Goal: Task Accomplishment & Management: Complete application form

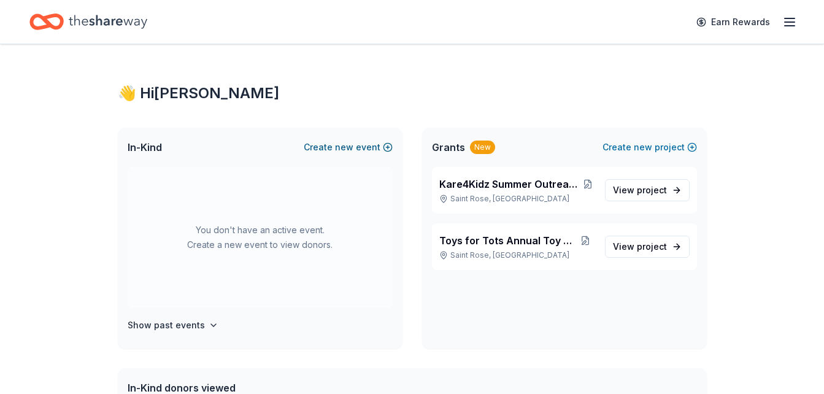
click at [363, 147] on button "Create new event" at bounding box center [348, 147] width 89 height 15
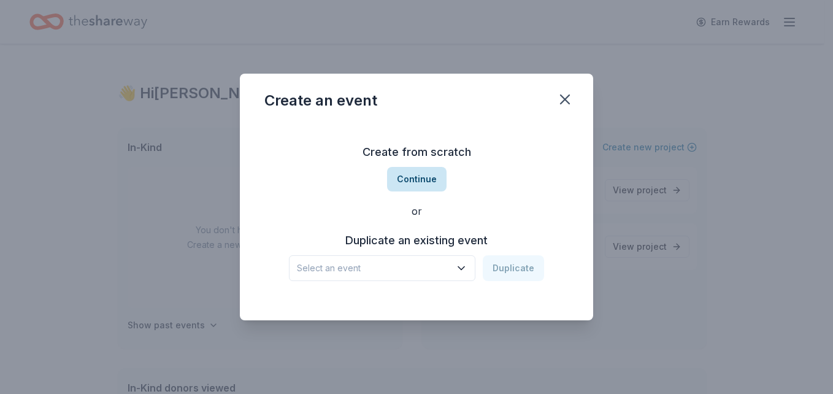
click at [423, 179] on button "Continue" at bounding box center [416, 179] width 59 height 25
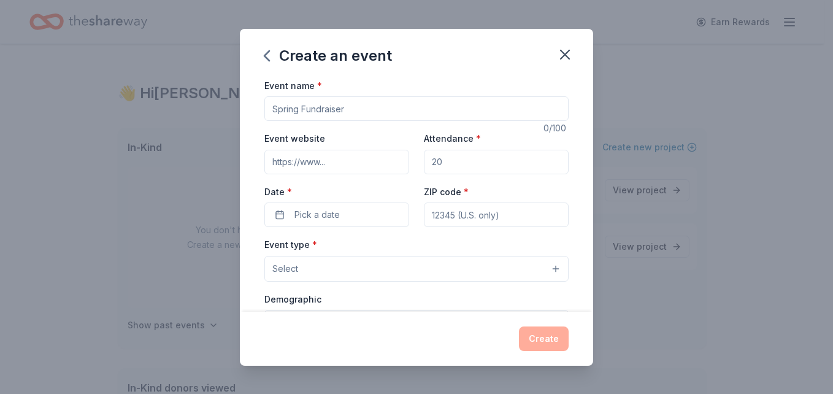
click at [374, 109] on input "Event name *" at bounding box center [416, 108] width 304 height 25
type input "Gunny Bear Run"
click at [345, 163] on input "Event website" at bounding box center [336, 162] width 145 height 25
click at [434, 156] on input "Attendance *" at bounding box center [496, 162] width 145 height 25
type input "150"
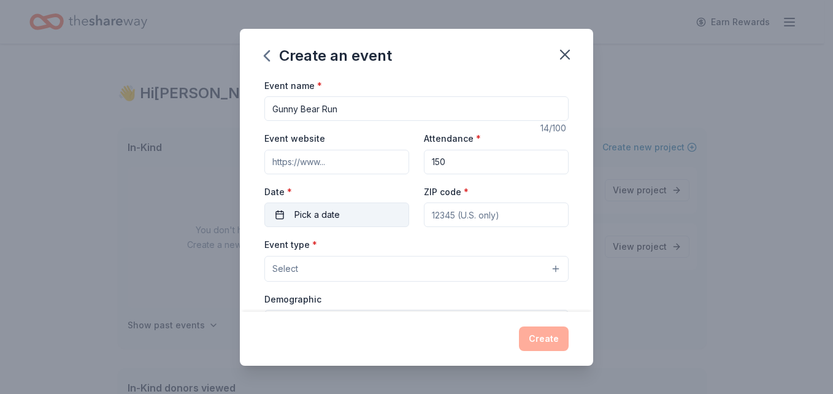
click at [329, 212] on span "Pick a date" at bounding box center [316, 214] width 45 height 15
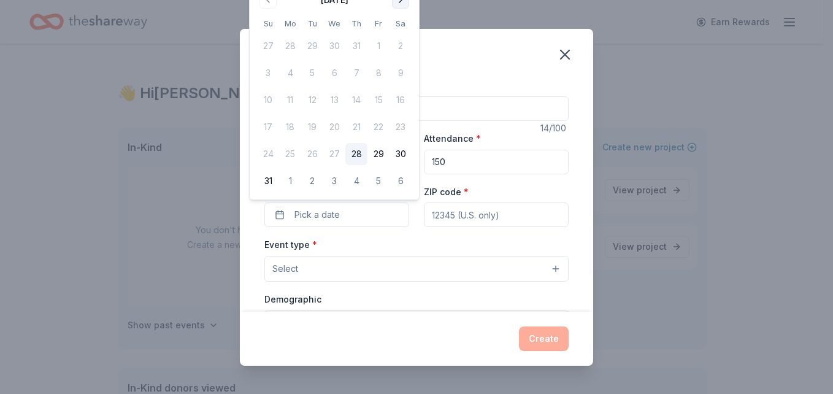
click at [402, 5] on button "Go to next month" at bounding box center [400, -1] width 17 height 17
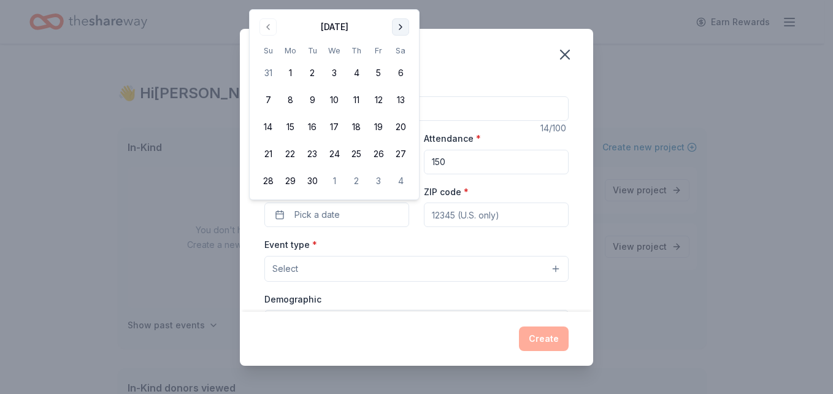
click at [402, 5] on div "Create an event Event name * Gunny Bear Run 14 /100 Event website Attendance * …" at bounding box center [416, 197] width 833 height 394
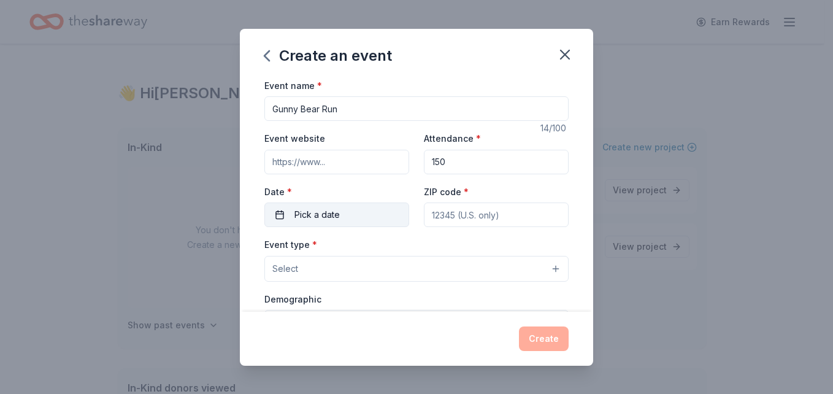
click at [286, 213] on button "Pick a date" at bounding box center [336, 214] width 145 height 25
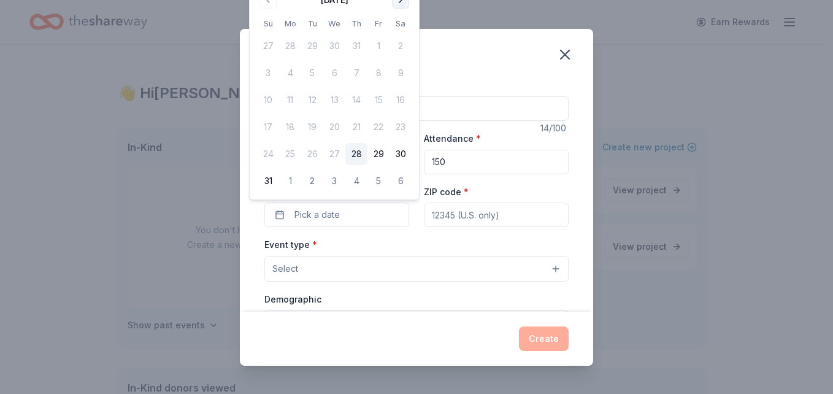
click at [403, 5] on button "Go to next month" at bounding box center [400, -1] width 17 height 17
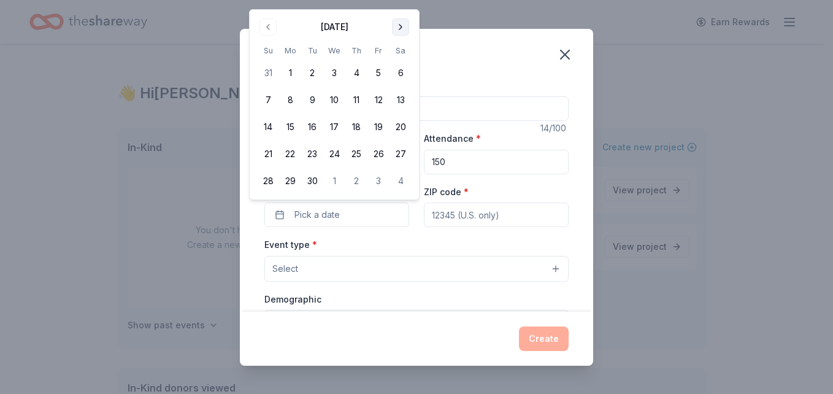
click at [404, 25] on button "Go to next month" at bounding box center [400, 26] width 17 height 17
click at [401, 74] on button "4" at bounding box center [400, 73] width 22 height 22
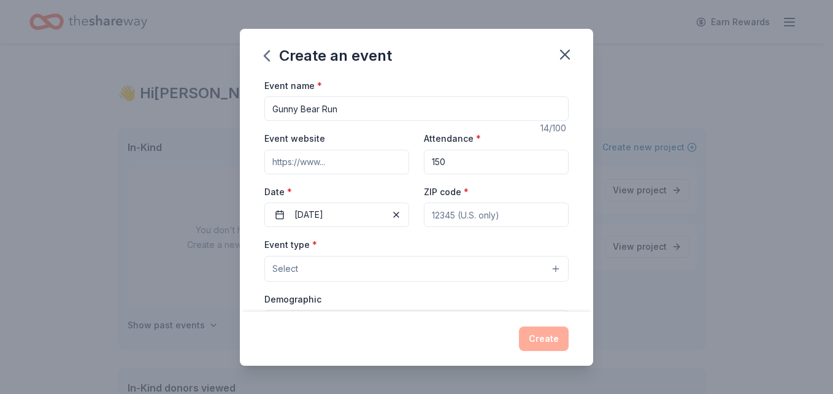
click at [486, 214] on input "ZIP code *" at bounding box center [496, 214] width 145 height 25
type input "70810"
click at [470, 264] on button "Select" at bounding box center [416, 269] width 304 height 26
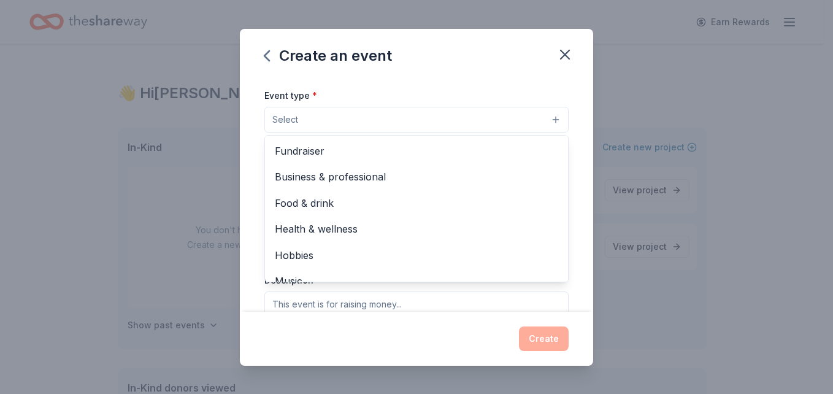
scroll to position [151, 0]
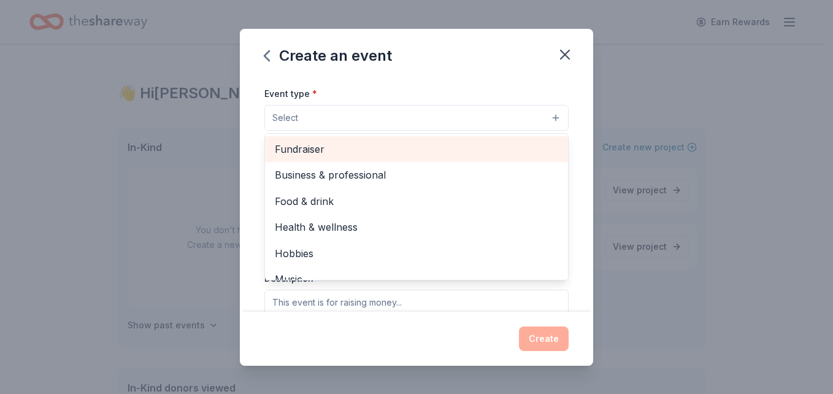
click at [333, 148] on span "Fundraiser" at bounding box center [416, 149] width 283 height 16
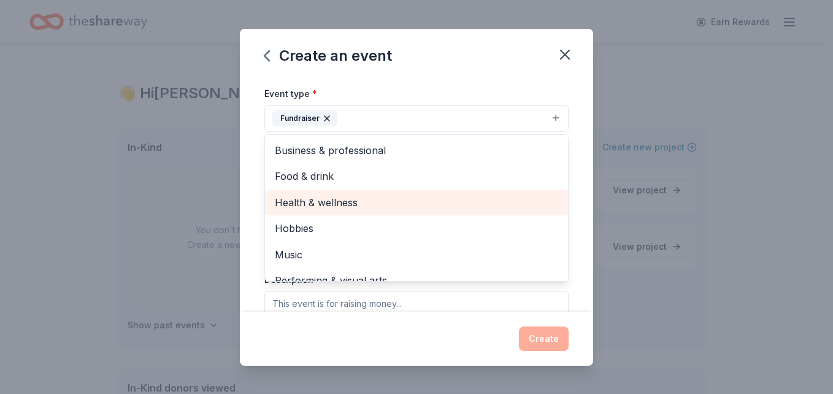
click at [329, 205] on span "Health & wellness" at bounding box center [416, 202] width 283 height 16
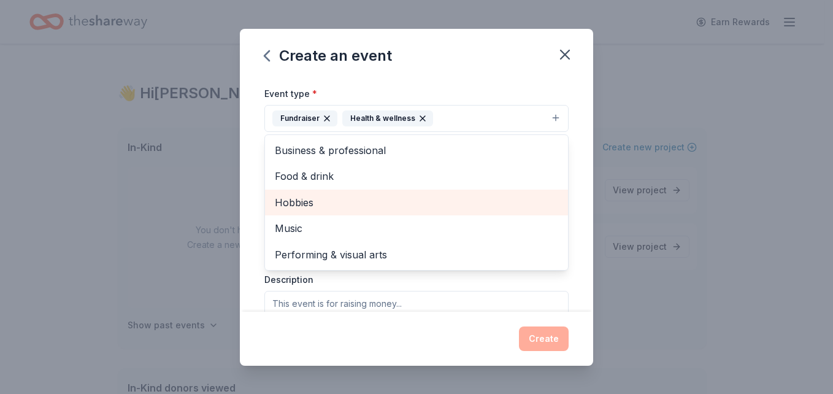
click at [468, 204] on span "Hobbies" at bounding box center [416, 202] width 283 height 16
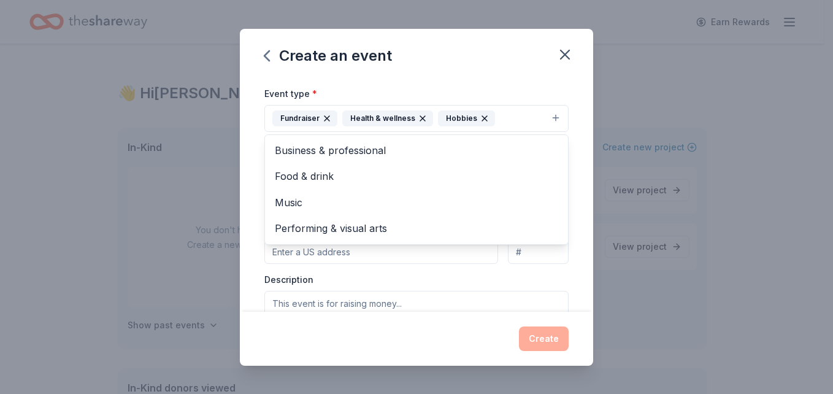
click at [573, 210] on div "Event name * Gunny Bear Run 14 /100 Event website Attendance * 150 Date * [DATE…" at bounding box center [416, 195] width 353 height 234
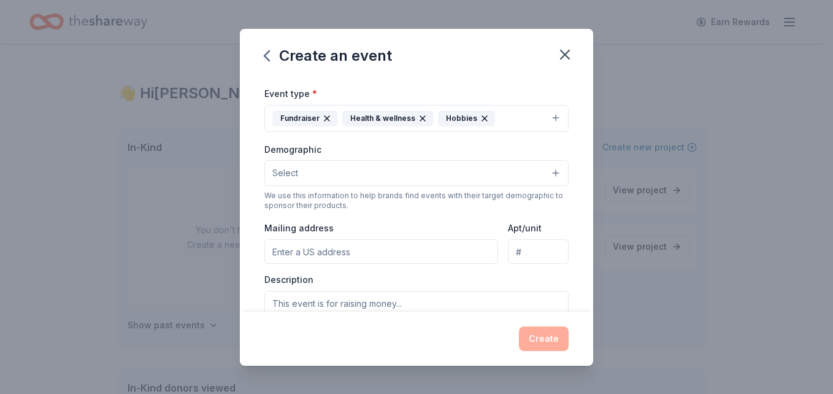
click at [443, 253] on input "Mailing address" at bounding box center [381, 251] width 234 height 25
click at [364, 250] on input "PO Box 24" at bounding box center [381, 251] width 234 height 25
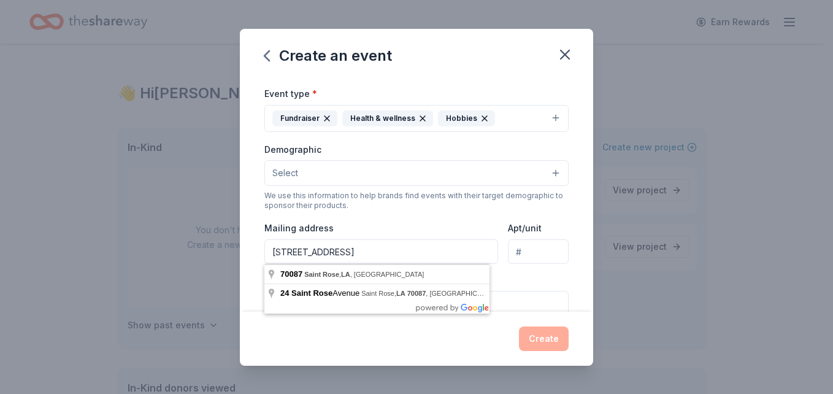
type input "[STREET_ADDRESS]"
click at [573, 273] on div "Event name * Gunny Bear Run 14 /100 Event website Attendance * 150 Date * [DATE…" at bounding box center [416, 195] width 353 height 234
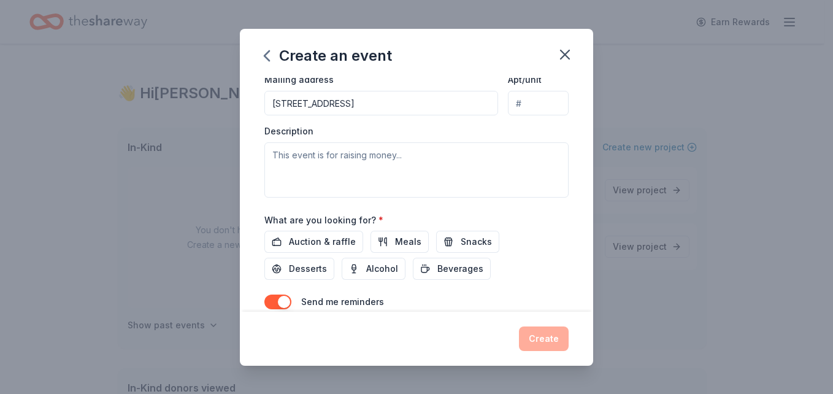
scroll to position [308, 0]
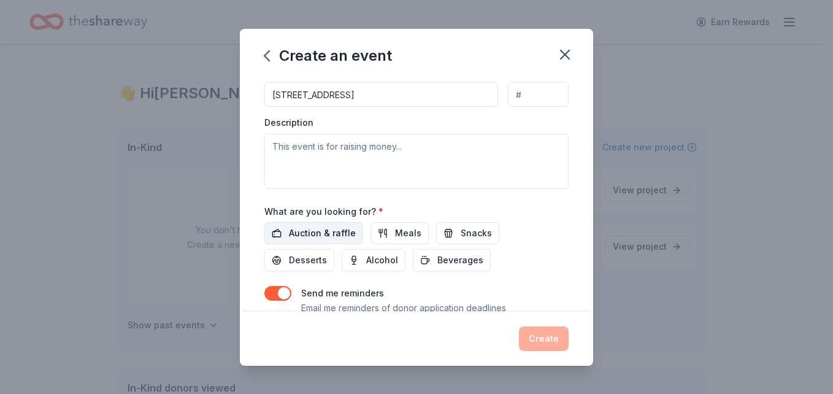
click at [342, 232] on span "Auction & raffle" at bounding box center [322, 233] width 67 height 15
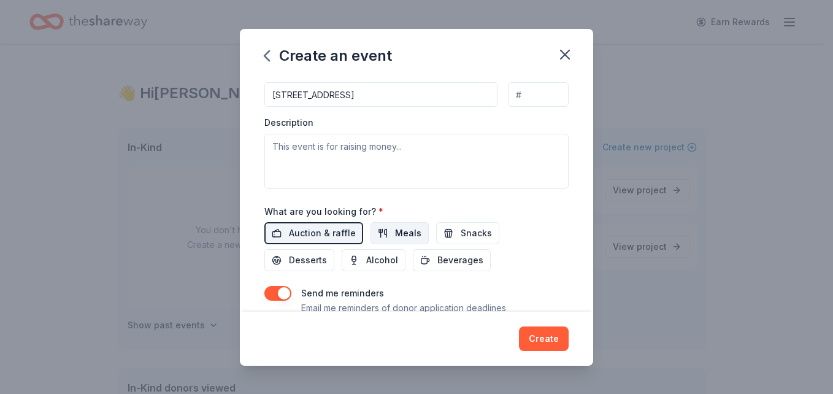
click at [380, 234] on button "Meals" at bounding box center [399, 233] width 58 height 22
click at [461, 234] on span "Snacks" at bounding box center [476, 233] width 31 height 15
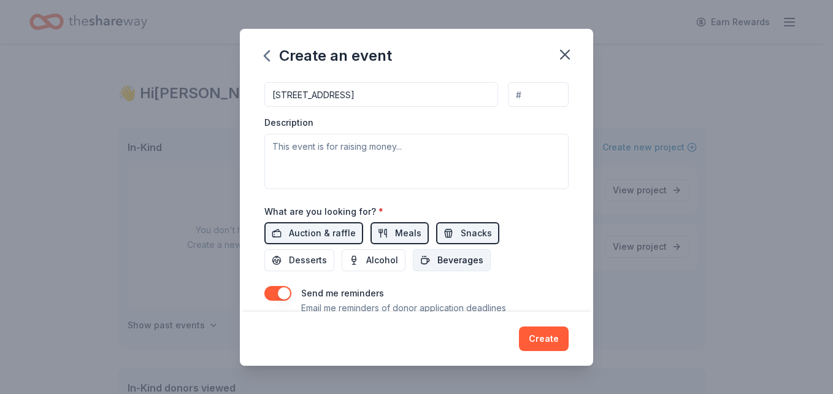
click at [467, 261] on span "Beverages" at bounding box center [460, 260] width 46 height 15
click at [315, 261] on span "Desserts" at bounding box center [308, 260] width 38 height 15
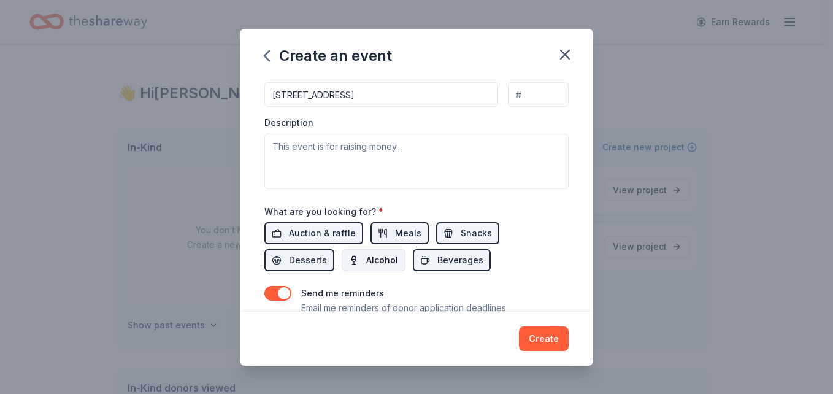
click at [383, 259] on span "Alcohol" at bounding box center [382, 260] width 32 height 15
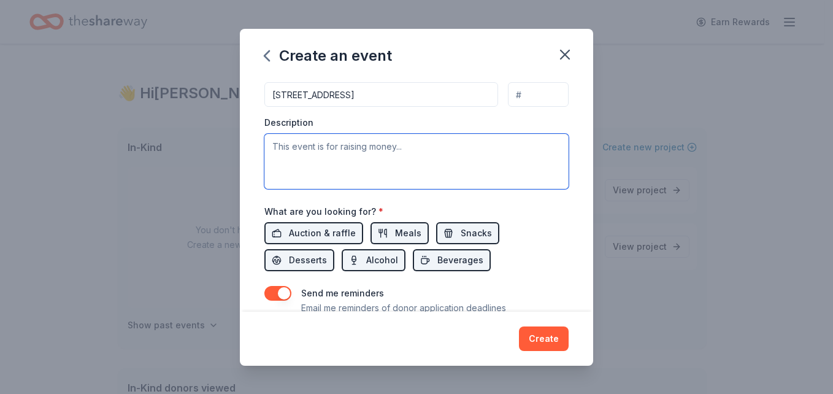
click at [318, 149] on textarea at bounding box center [416, 161] width 304 height 55
click at [311, 145] on textarea "This even is to raise money for the Toys for Tots Program so we can purc" at bounding box center [416, 161] width 304 height 55
drag, startPoint x: 415, startPoint y: 148, endPoint x: 405, endPoint y: 154, distance: 11.1
click at [405, 154] on textarea "This event is to raise money for the Toys for Tots Program so we can purc" at bounding box center [416, 161] width 304 height 55
click at [412, 150] on textarea "This event is to raise money for the Toys for Tots Program so we can purc" at bounding box center [416, 161] width 304 height 55
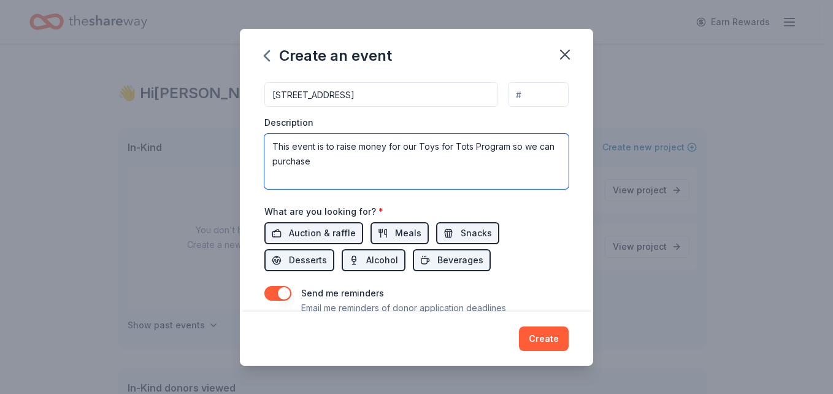
drag, startPoint x: 551, startPoint y: 148, endPoint x: 511, endPoint y: 149, distance: 39.9
click at [511, 149] on textarea "This event is to raise money for our Toys for Tots Program so we can purchase" at bounding box center [416, 161] width 304 height 55
click at [347, 162] on textarea "This event is to raise money for our Toys for Tots Program to assist with toy p…" at bounding box center [416, 161] width 304 height 55
click at [541, 166] on textarea "This event is to raise money for our Toys for Tots Program to assist with toy p…" at bounding box center [416, 161] width 304 height 55
type textarea "This event is to raise money for our Toys for Tots Program to assist with toy p…"
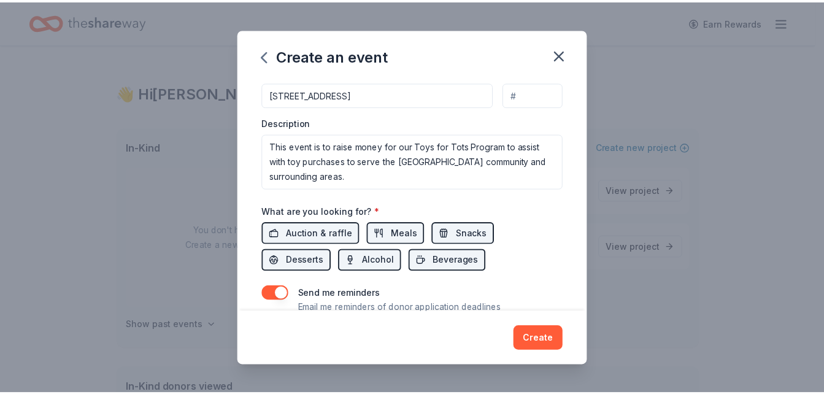
scroll to position [353, 0]
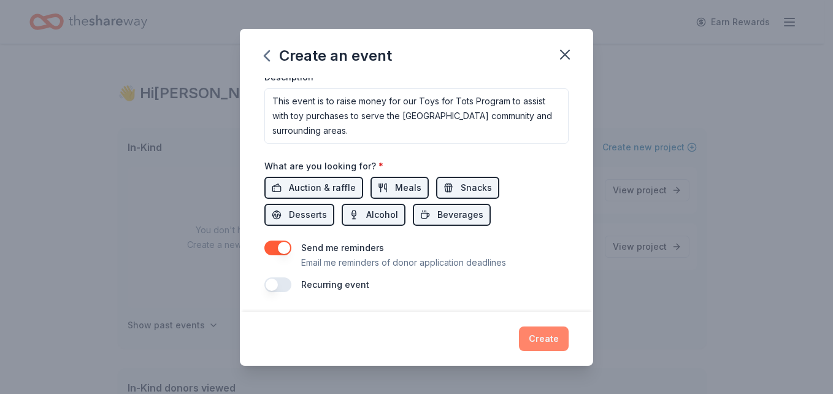
click at [543, 343] on button "Create" at bounding box center [544, 338] width 50 height 25
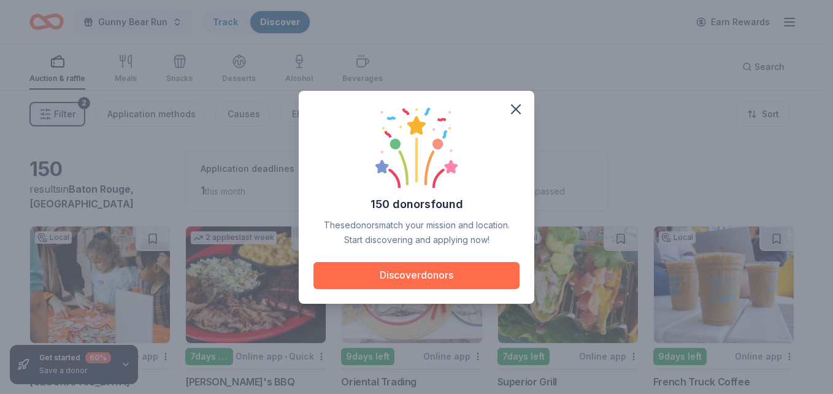
click at [442, 271] on button "Discover donors" at bounding box center [416, 275] width 206 height 27
